Goal: Information Seeking & Learning: Compare options

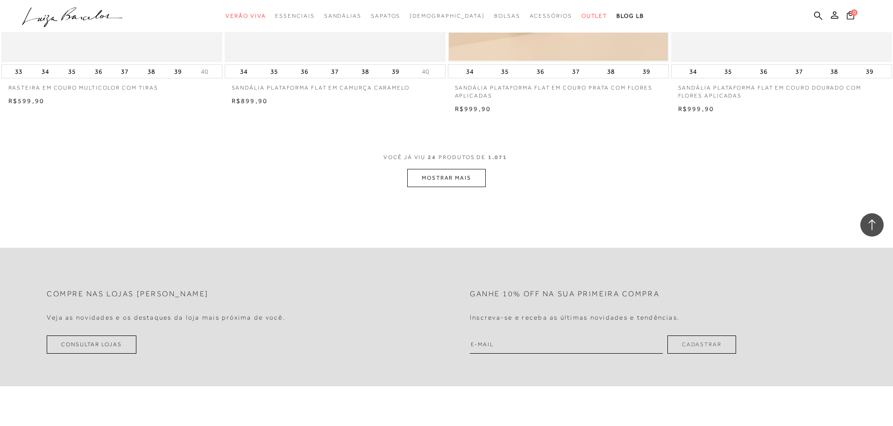
scroll to position [2300, 0]
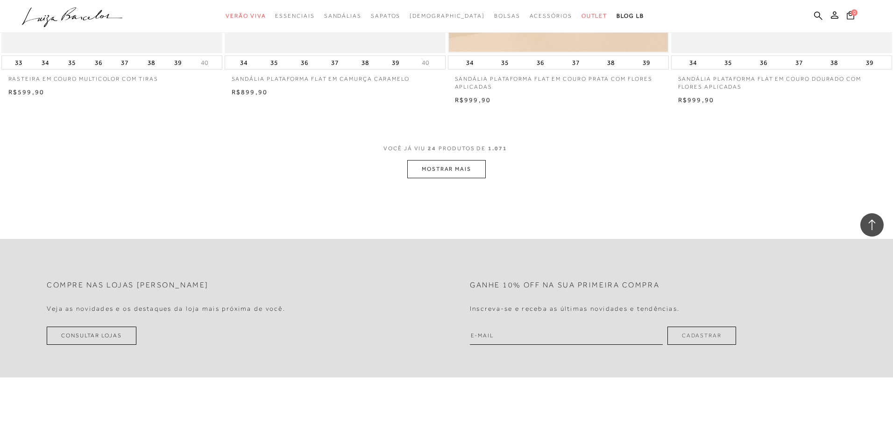
click at [463, 174] on button "MOSTRAR MAIS" at bounding box center [446, 169] width 78 height 18
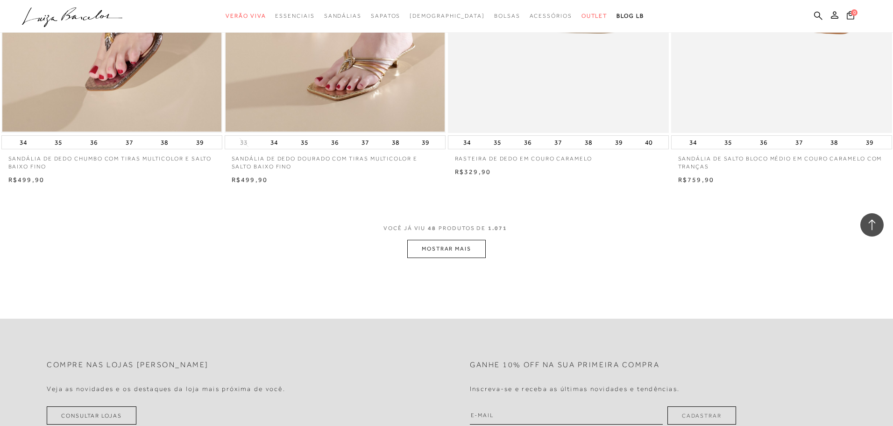
scroll to position [4575, 0]
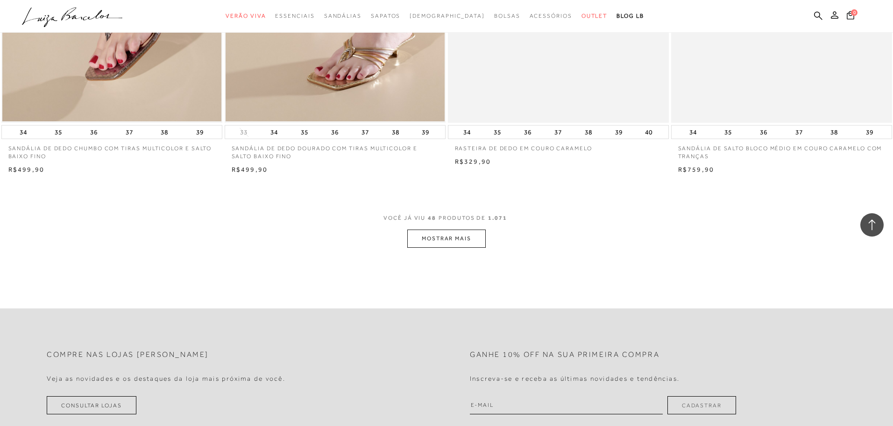
click at [441, 241] on button "MOSTRAR MAIS" at bounding box center [446, 239] width 78 height 18
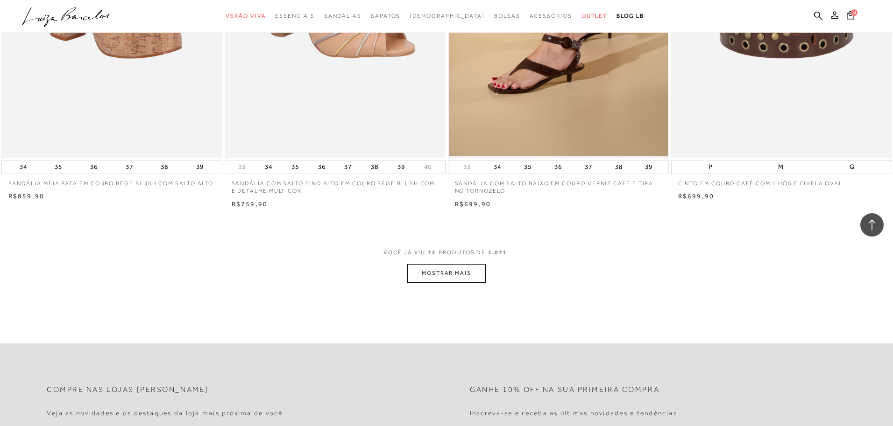
scroll to position [6896, 0]
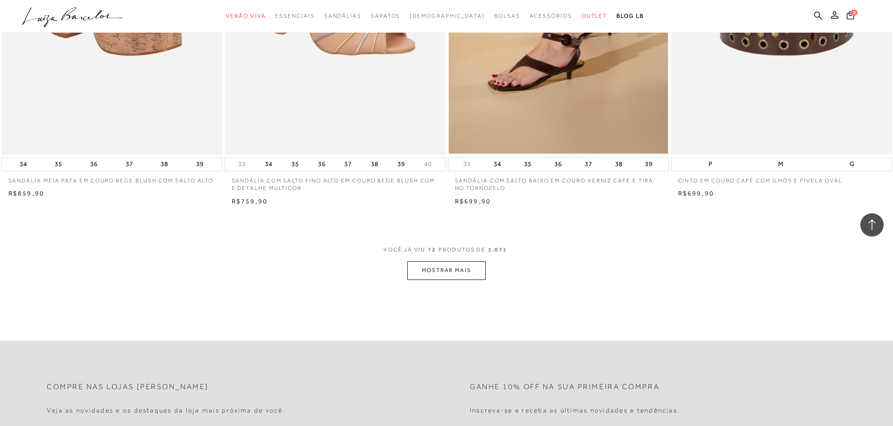
click at [446, 274] on button "MOSTRAR MAIS" at bounding box center [446, 271] width 78 height 18
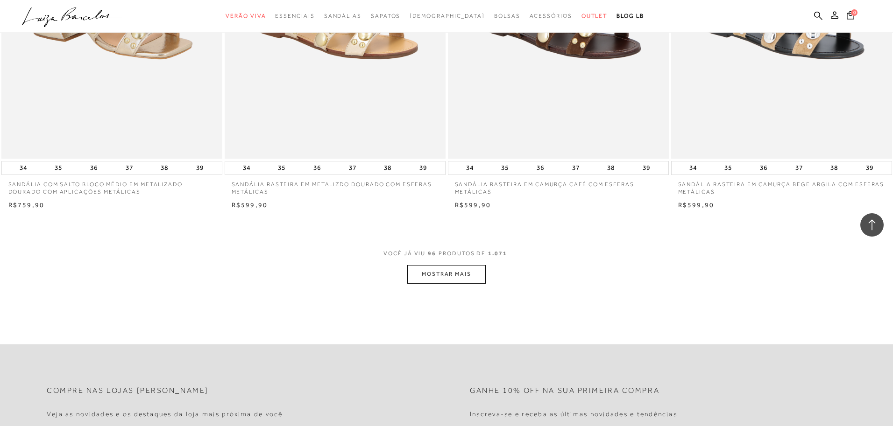
scroll to position [9248, 0]
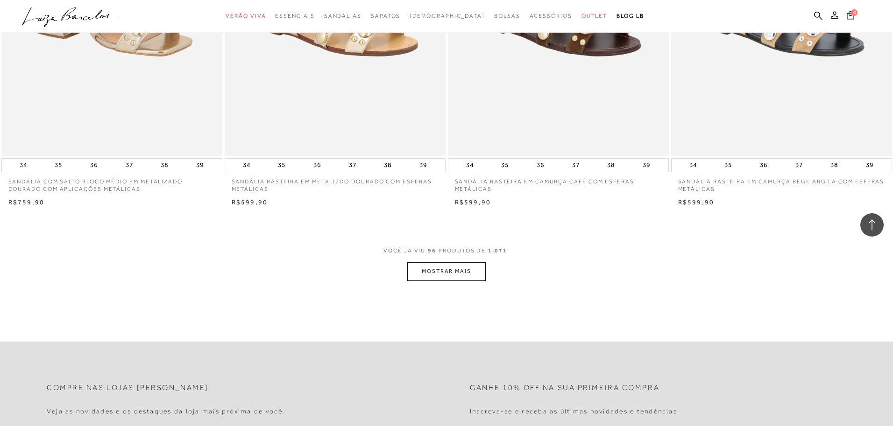
click at [439, 265] on button "MOSTRAR MAIS" at bounding box center [446, 271] width 78 height 18
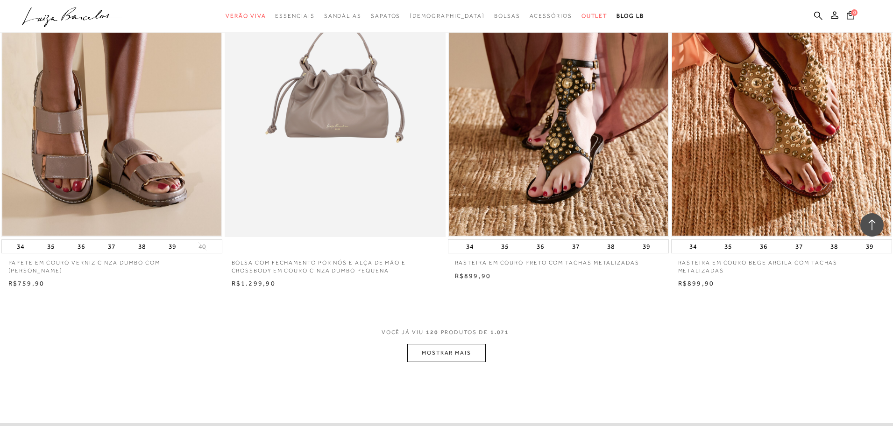
scroll to position [11527, 0]
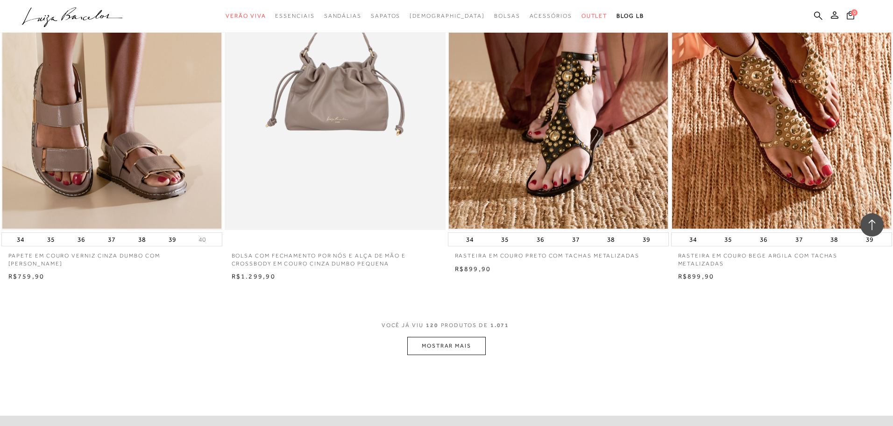
click at [445, 348] on button "MOSTRAR MAIS" at bounding box center [446, 346] width 78 height 18
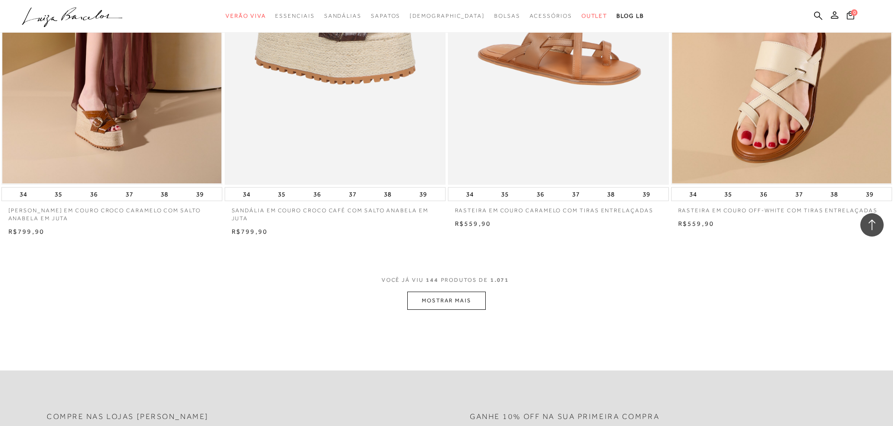
scroll to position [13925, 0]
click at [441, 297] on button "MOSTRAR MAIS" at bounding box center [446, 300] width 78 height 18
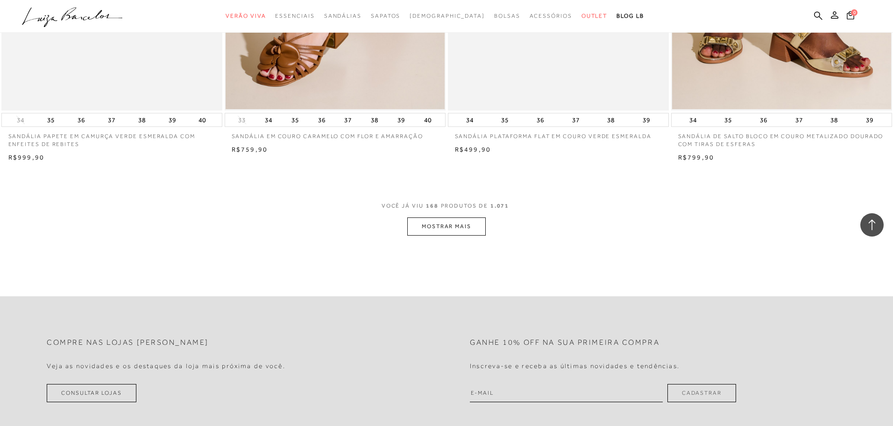
scroll to position [16393, 0]
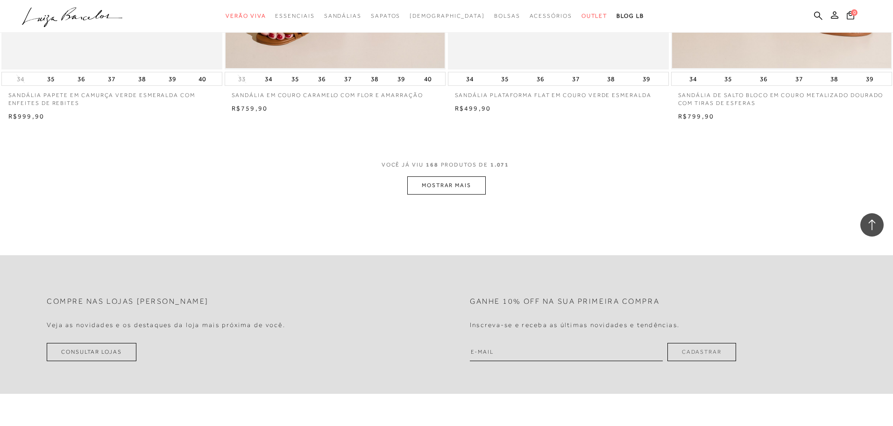
click at [432, 186] on button "MOSTRAR MAIS" at bounding box center [446, 186] width 78 height 18
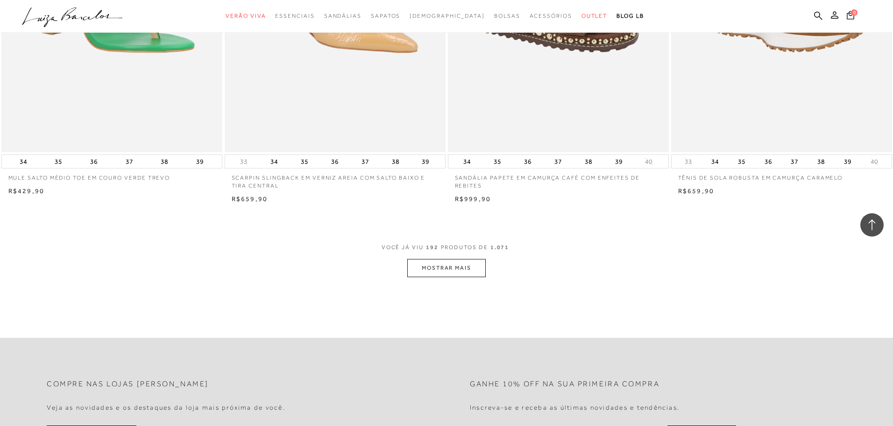
scroll to position [18663, 0]
click at [440, 271] on button "MOSTRAR MAIS" at bounding box center [446, 268] width 78 height 18
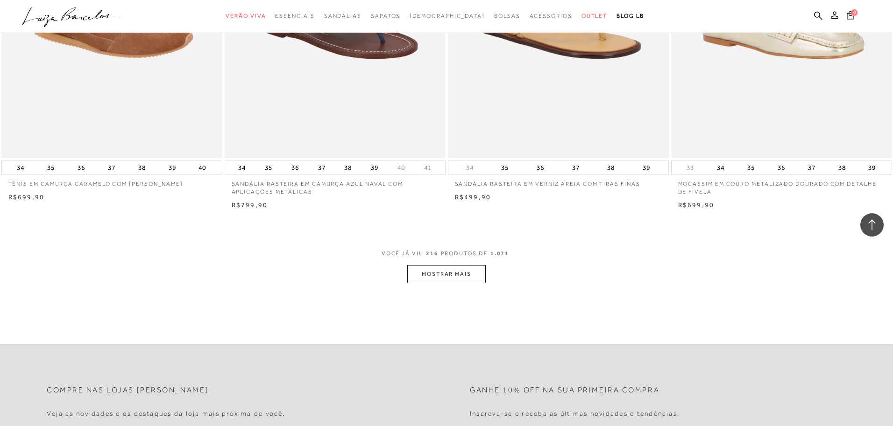
click at [432, 277] on button "MOSTRAR MAIS" at bounding box center [446, 274] width 78 height 18
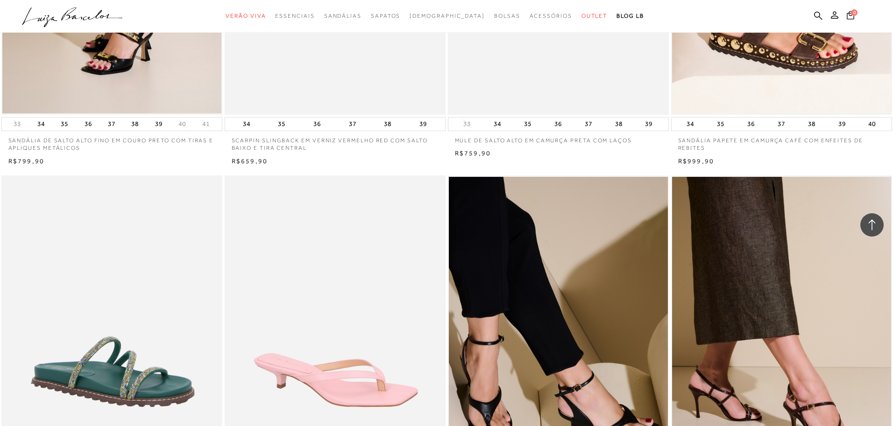
scroll to position [22053, 0]
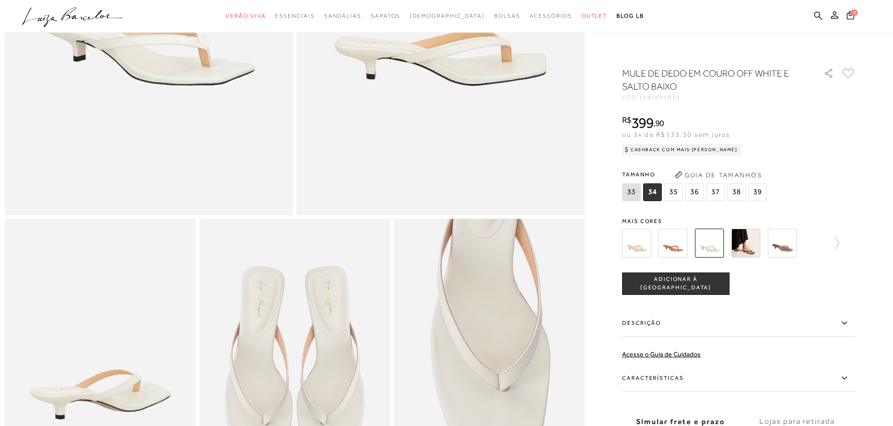
scroll to position [283, 0]
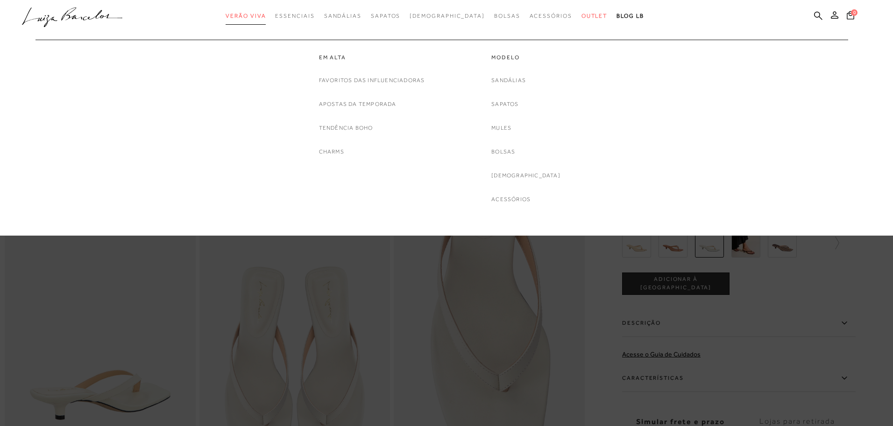
click at [266, 9] on link "Verão Viva" at bounding box center [246, 15] width 40 height 17
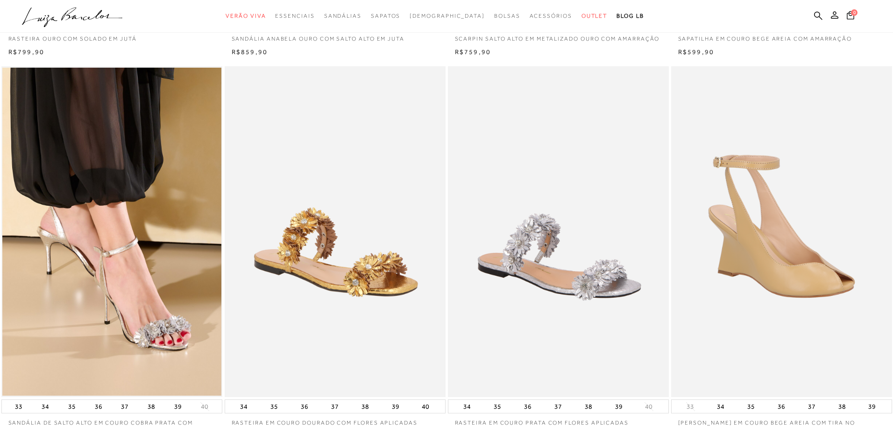
scroll to position [401, 0]
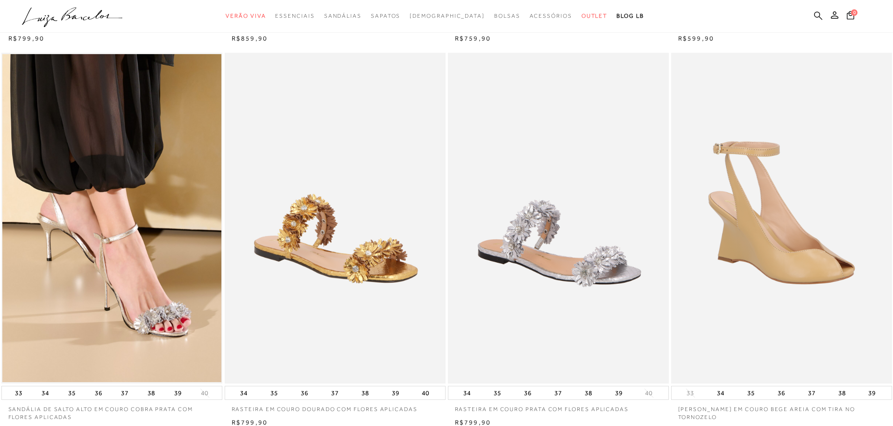
click at [814, 14] on icon at bounding box center [818, 15] width 8 height 8
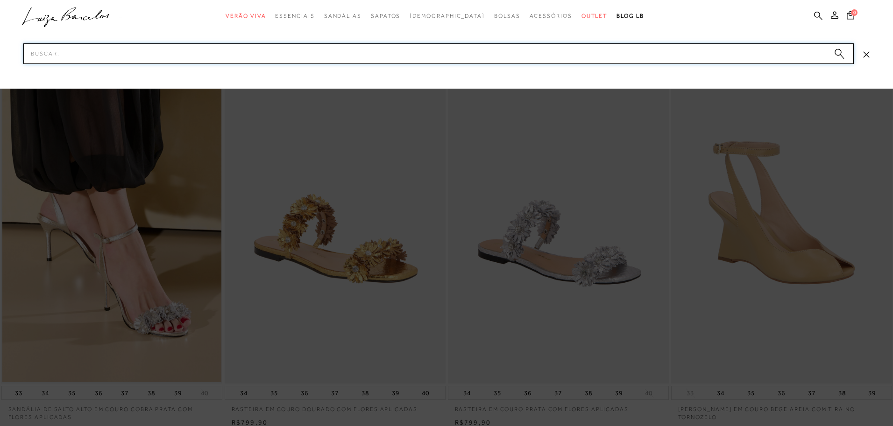
paste input "14200001-8 (2)"
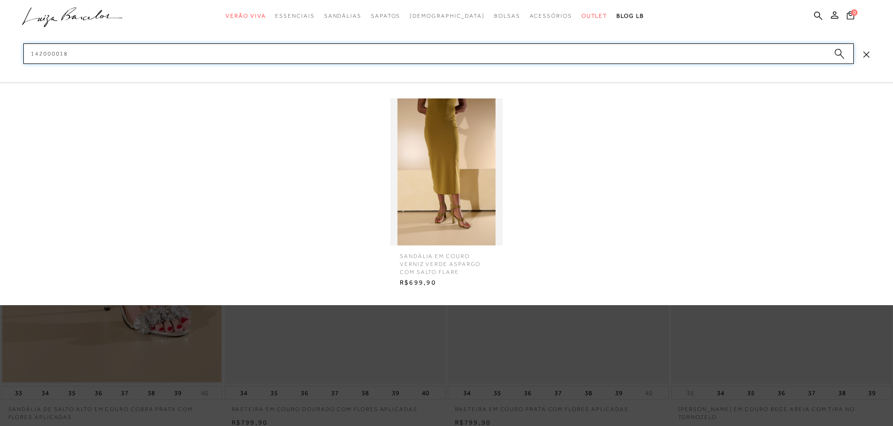
type input "142000018"
click at [475, 146] on img at bounding box center [446, 172] width 112 height 147
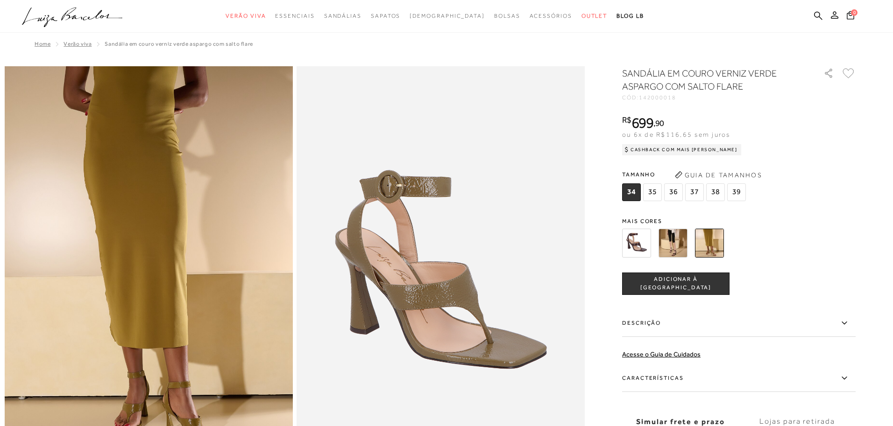
click at [668, 246] on img at bounding box center [672, 243] width 29 height 29
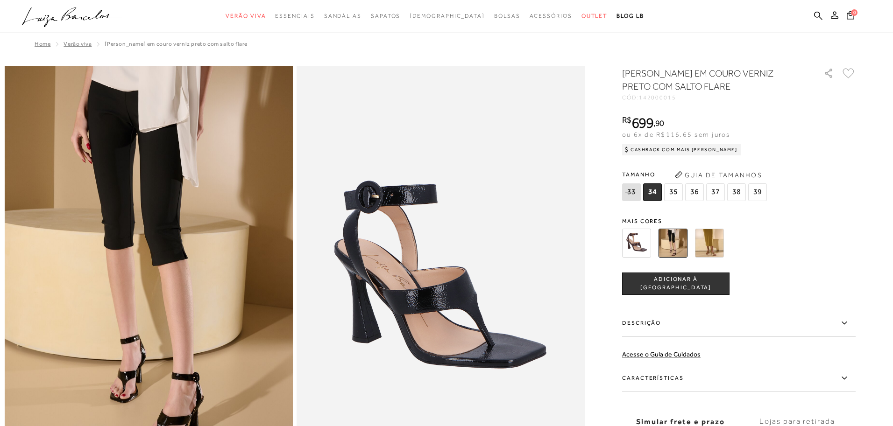
click at [630, 248] on img at bounding box center [636, 243] width 29 height 29
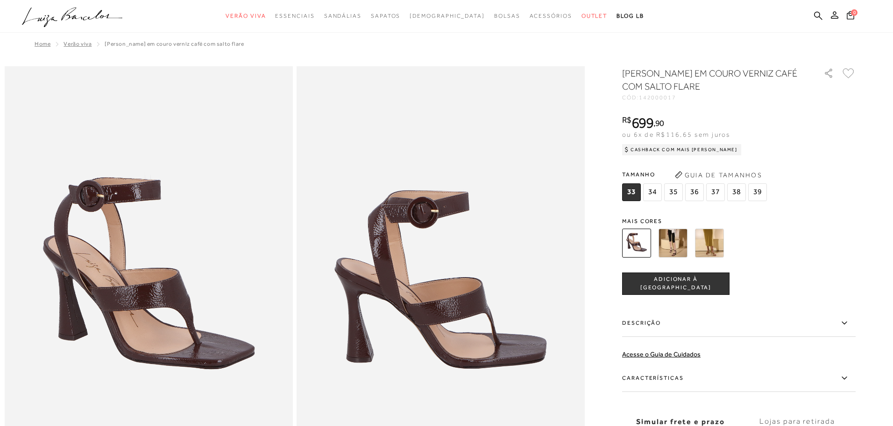
click at [672, 246] on img at bounding box center [672, 243] width 29 height 29
